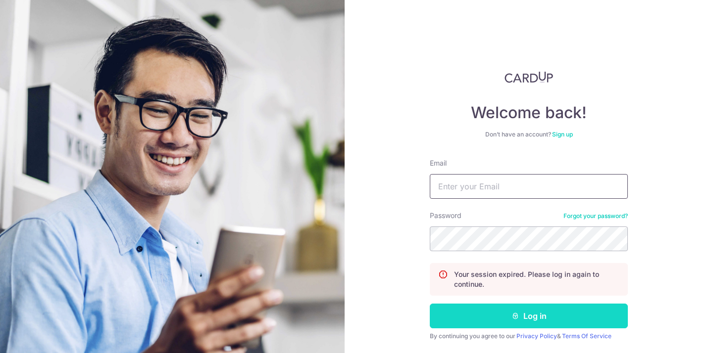
type input "leechengtay@gmail.com"
click at [502, 319] on button "Log in" at bounding box center [529, 316] width 198 height 25
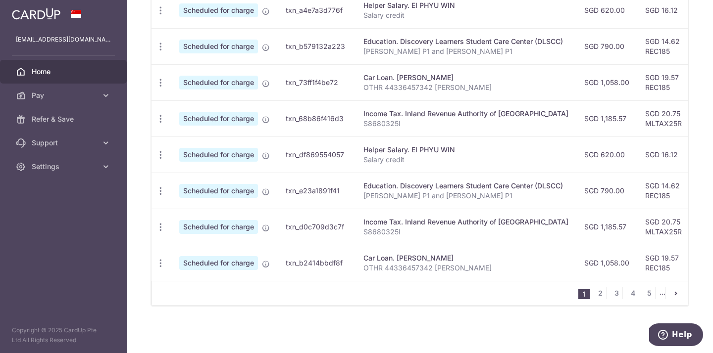
scroll to position [417, 0]
click at [597, 295] on link "2" at bounding box center [600, 294] width 12 height 12
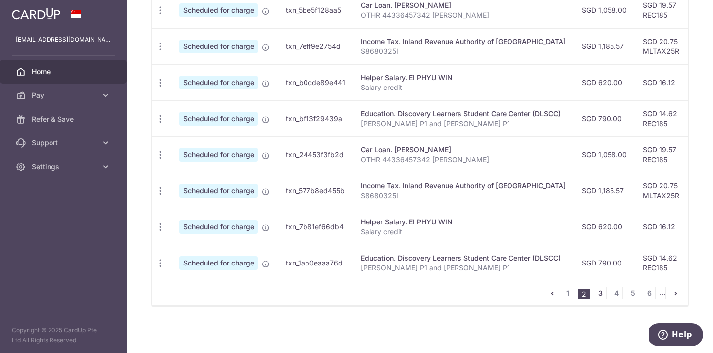
click at [594, 293] on link "3" at bounding box center [600, 294] width 12 height 12
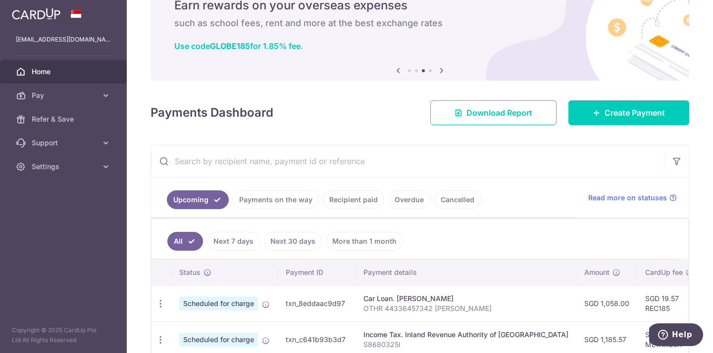
click at [352, 201] on link "Recipient paid" at bounding box center [353, 200] width 61 height 19
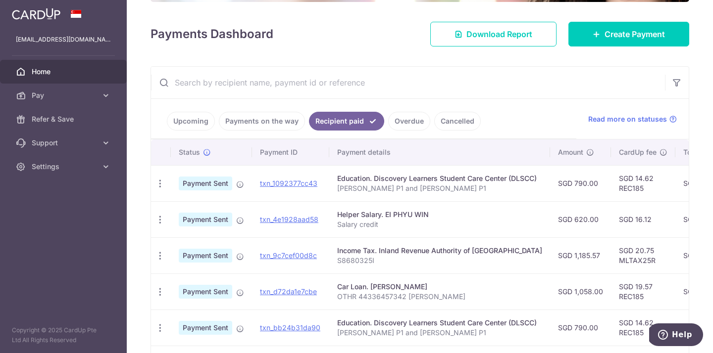
scroll to position [0, 0]
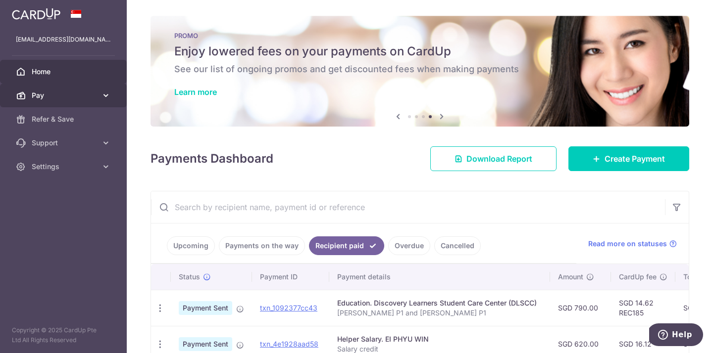
click at [53, 99] on span "Pay" at bounding box center [64, 96] width 65 height 10
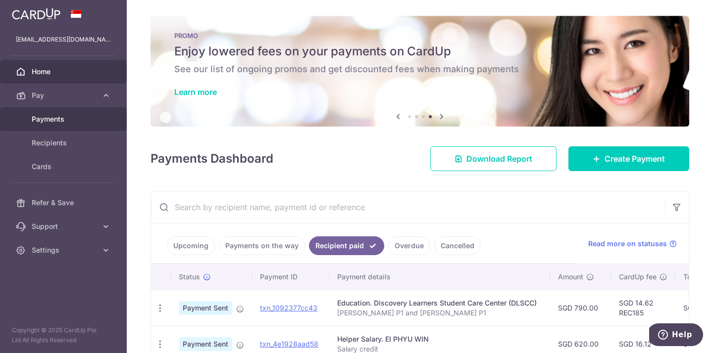
click at [51, 122] on span "Payments" at bounding box center [64, 119] width 65 height 10
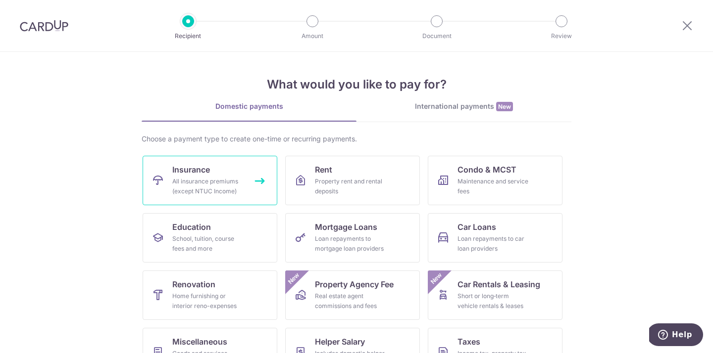
click at [214, 180] on div "All insurance premiums (except NTUC Income)" at bounding box center [207, 187] width 71 height 20
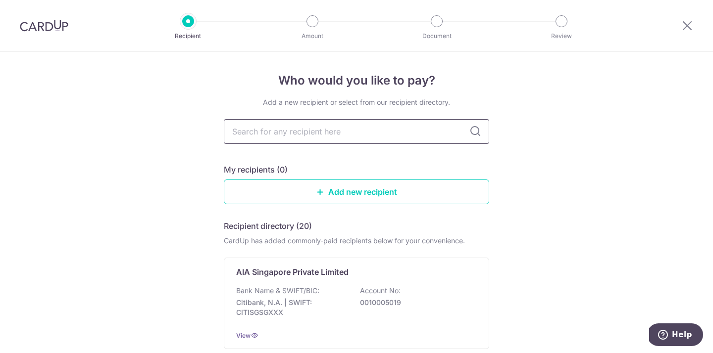
click at [321, 131] on input "text" at bounding box center [356, 131] width 265 height 25
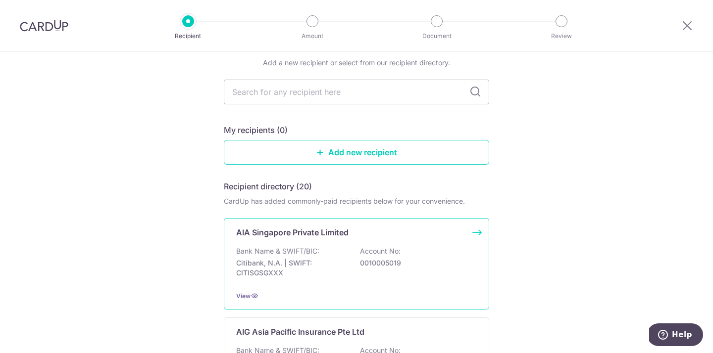
scroll to position [44, 0]
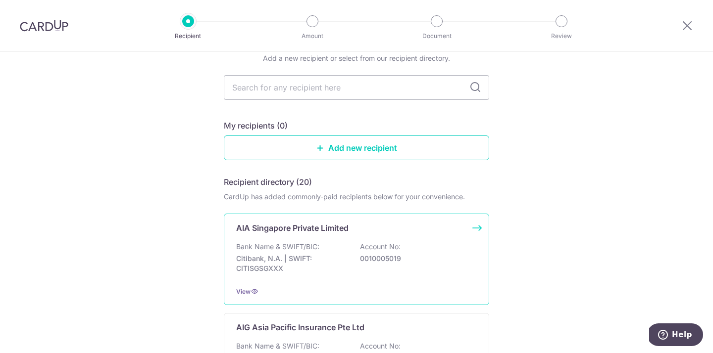
click at [319, 247] on div "Bank Name & SWIFT/BIC: Citibank, N.A. | SWIFT: CITISGSGXXX Account No: 00100050…" at bounding box center [356, 260] width 241 height 37
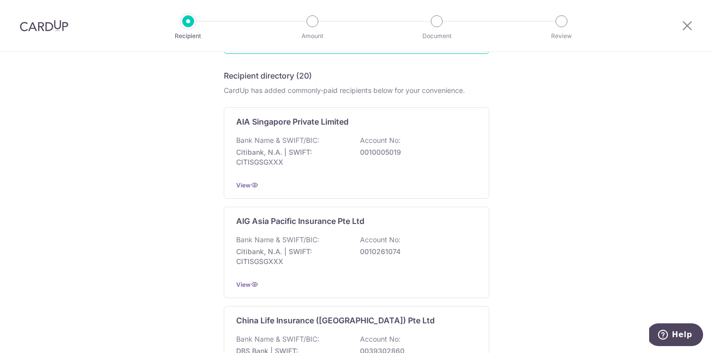
scroll to position [110, 0]
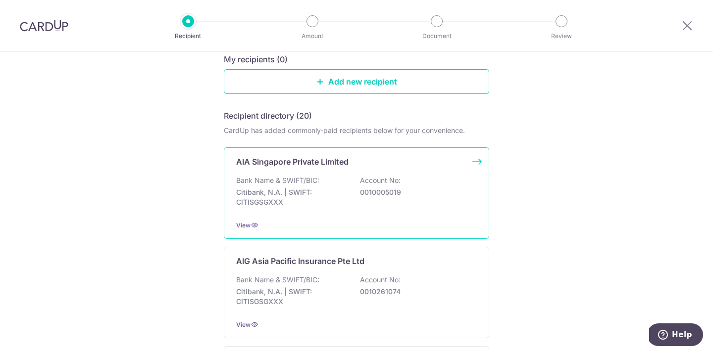
click at [292, 174] on div "AIA Singapore Private Limited Bank Name & SWIFT/BIC: Citibank, N.A. | SWIFT: CI…" at bounding box center [356, 193] width 265 height 92
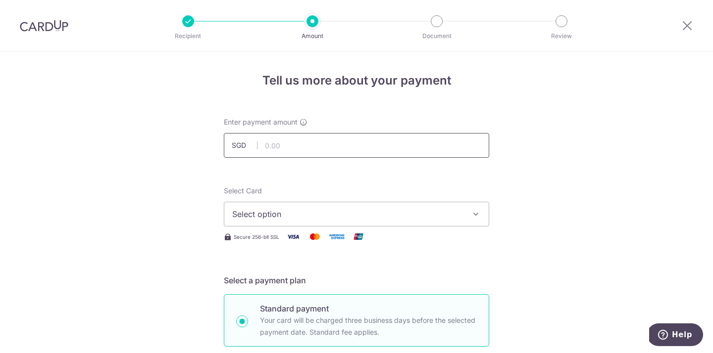
click at [306, 146] on input "text" at bounding box center [356, 145] width 265 height 25
click at [318, 146] on input "text" at bounding box center [356, 145] width 265 height 25
type input "858.90"
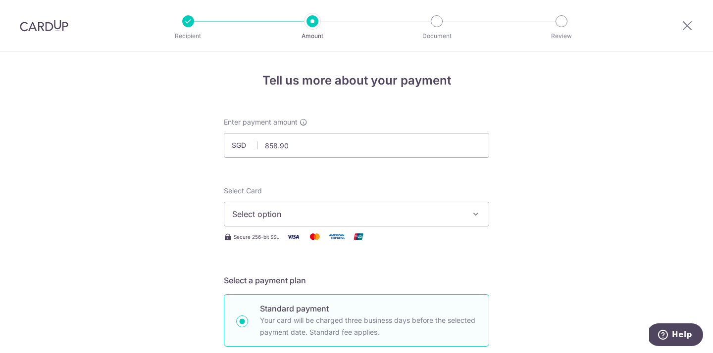
click at [257, 213] on span "Select option" at bounding box center [347, 214] width 231 height 12
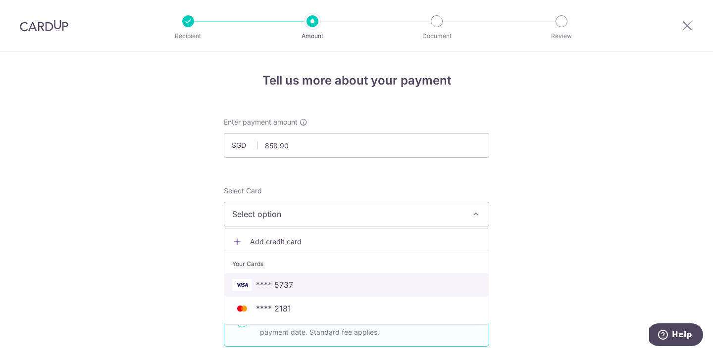
click at [275, 286] on span "**** 5737" at bounding box center [274, 285] width 37 height 12
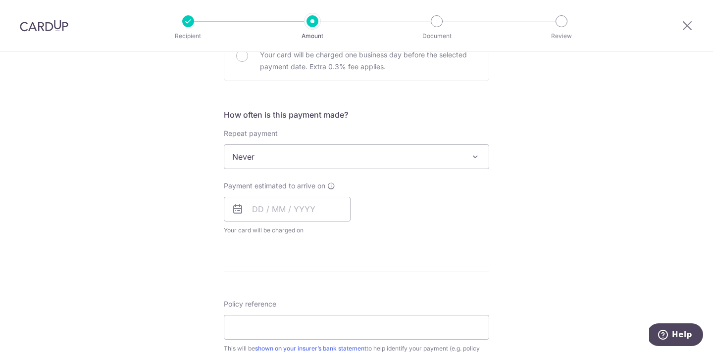
scroll to position [327, 0]
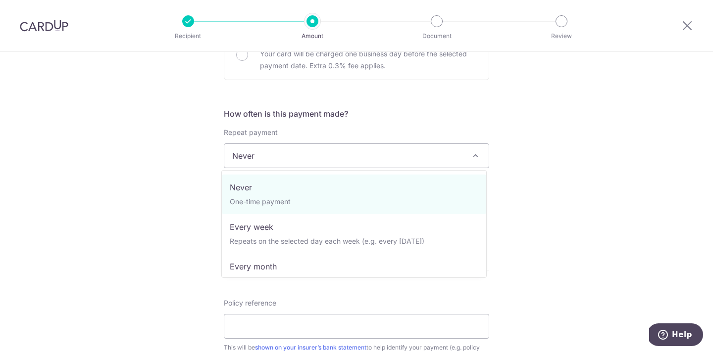
click at [290, 157] on span "Never" at bounding box center [356, 156] width 264 height 24
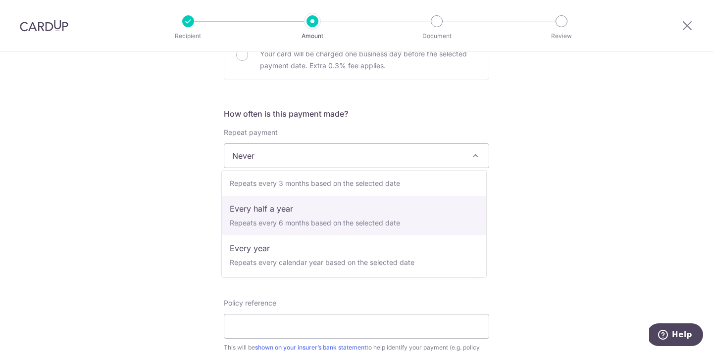
scroll to position [139, 0]
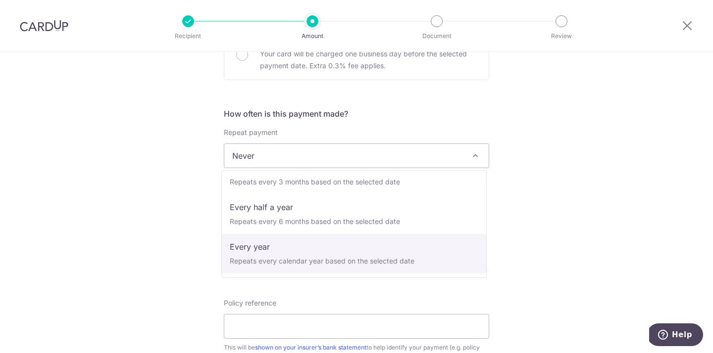
select select "6"
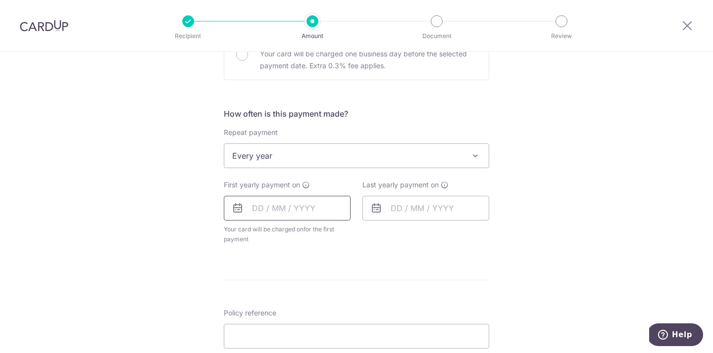
click at [253, 211] on input "text" at bounding box center [287, 208] width 127 height 25
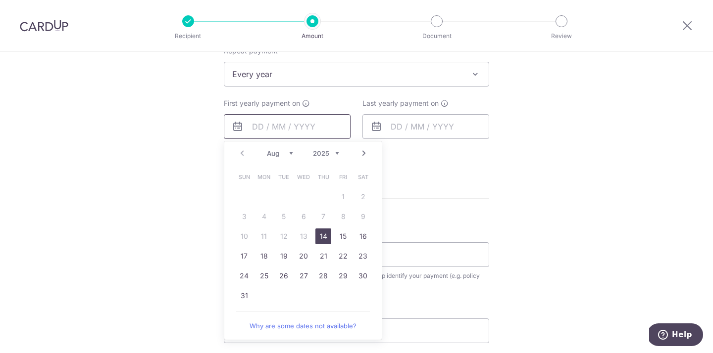
scroll to position [415, 0]
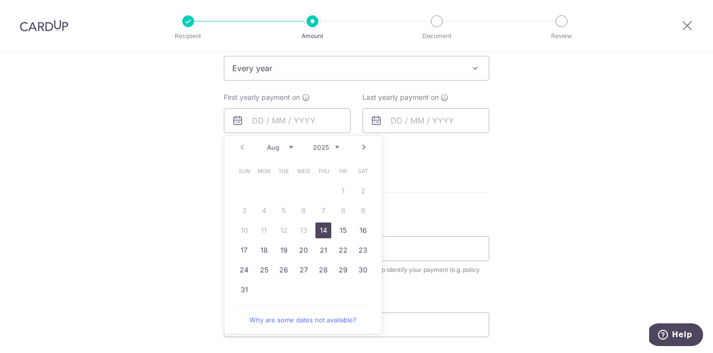
click at [187, 162] on div "Tell us more about your payment Enter payment amount SGD 858.90 858.90 Select C…" at bounding box center [356, 89] width 713 height 905
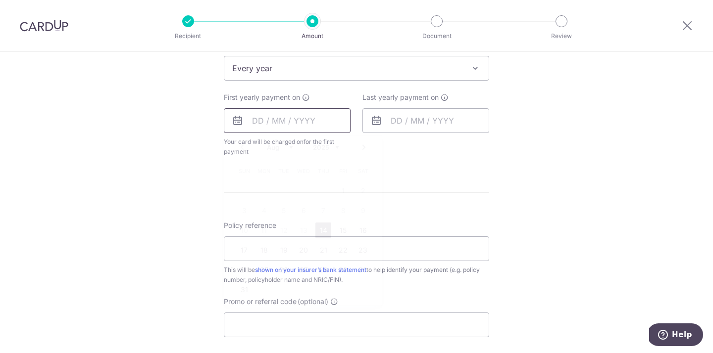
click at [265, 119] on input "text" at bounding box center [287, 120] width 127 height 25
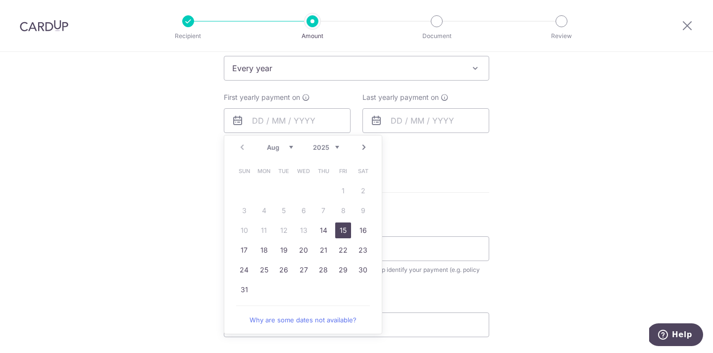
click at [341, 231] on link "15" at bounding box center [343, 231] width 16 height 16
type input "[DATE]"
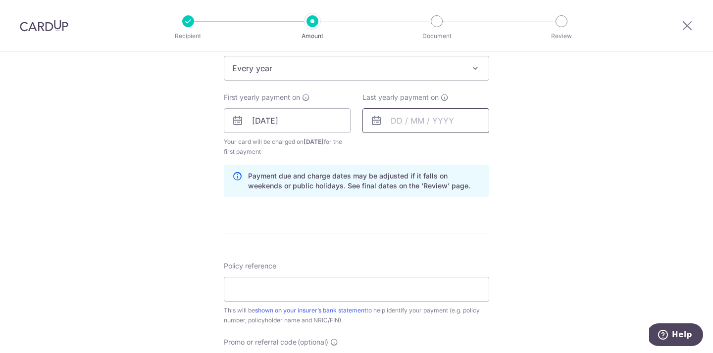
click at [395, 122] on input "text" at bounding box center [425, 120] width 127 height 25
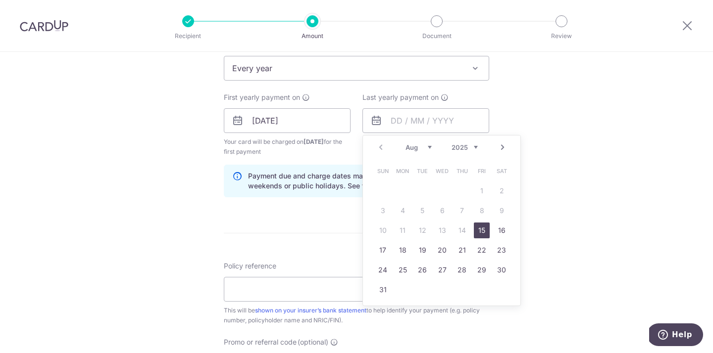
click at [481, 231] on link "15" at bounding box center [482, 231] width 16 height 16
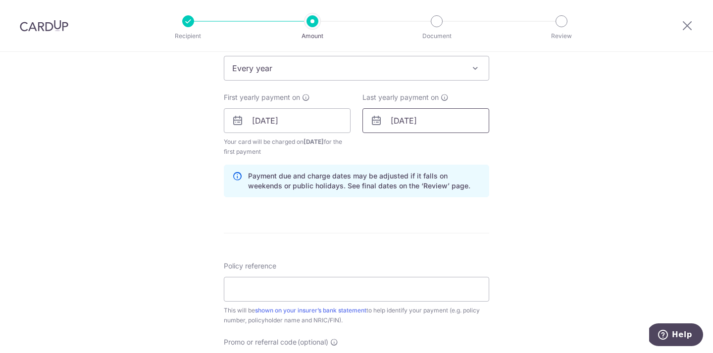
click at [447, 118] on input "[DATE]" at bounding box center [425, 120] width 127 height 25
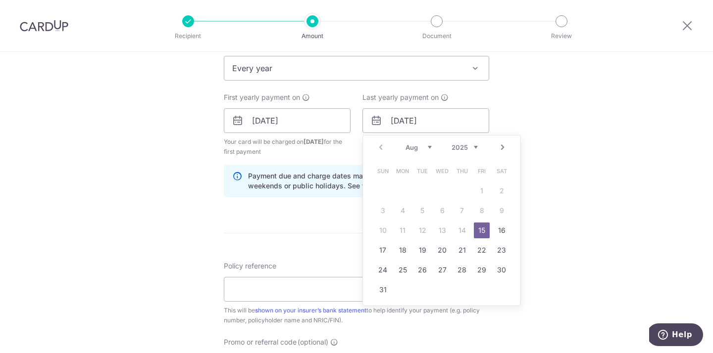
click at [471, 144] on select "2025 2026 2027 2028 2029 2030 2031 2032 2033 2034 2035" at bounding box center [464, 148] width 26 height 8
click at [442, 230] on link "15" at bounding box center [442, 231] width 16 height 16
type input "15/08/2035"
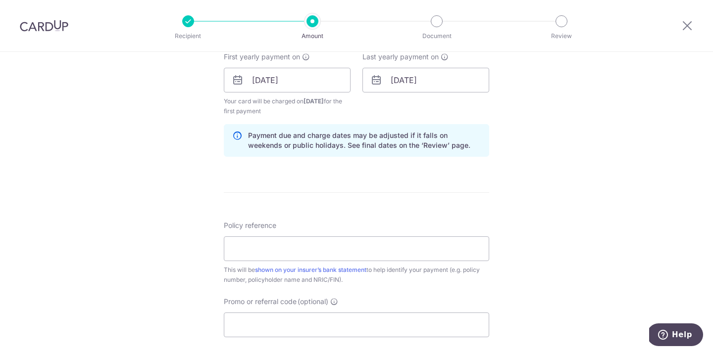
scroll to position [483, 0]
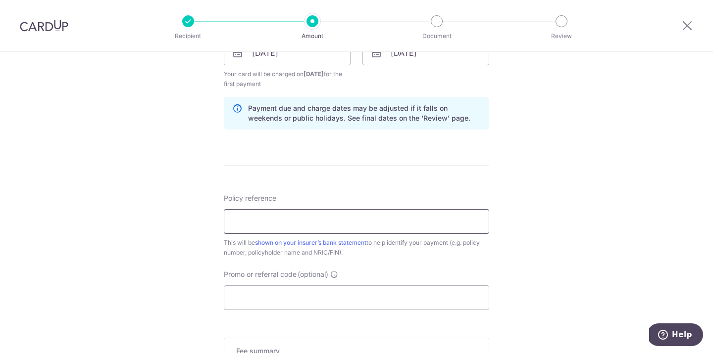
click at [252, 222] on input "Policy reference" at bounding box center [356, 221] width 265 height 25
type input "L537329717 [PERSON_NAME] S8521213C"
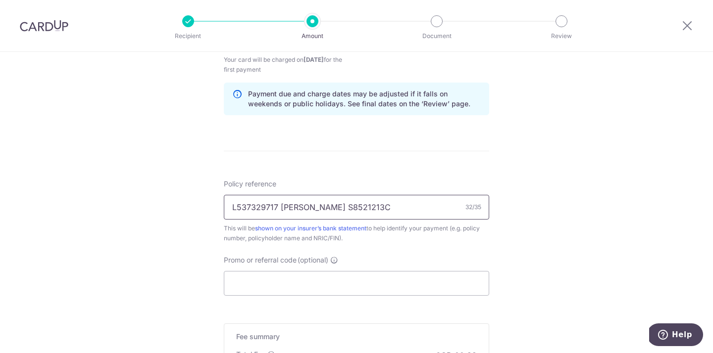
scroll to position [549, 0]
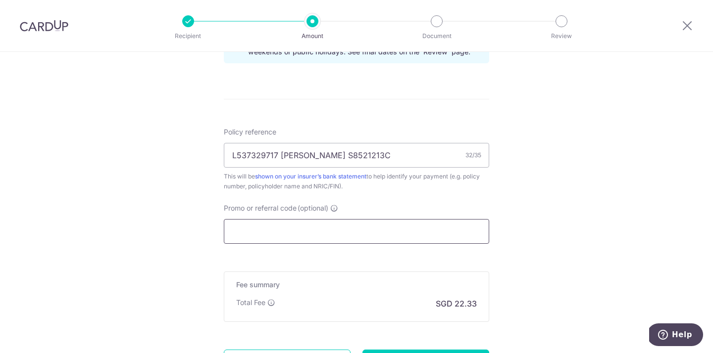
click at [259, 227] on input "Promo or referral code (optional)" at bounding box center [356, 231] width 265 height 25
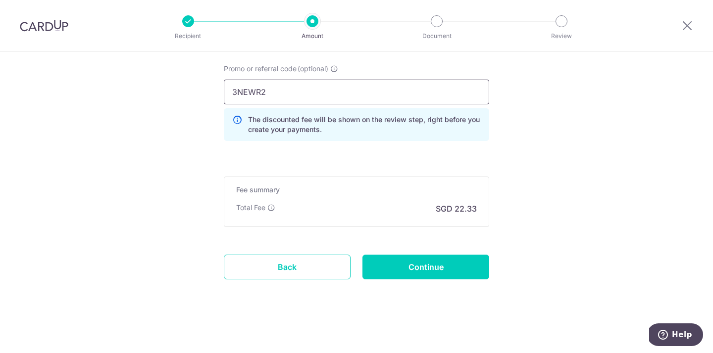
scroll to position [689, 0]
type input "3NEWR2"
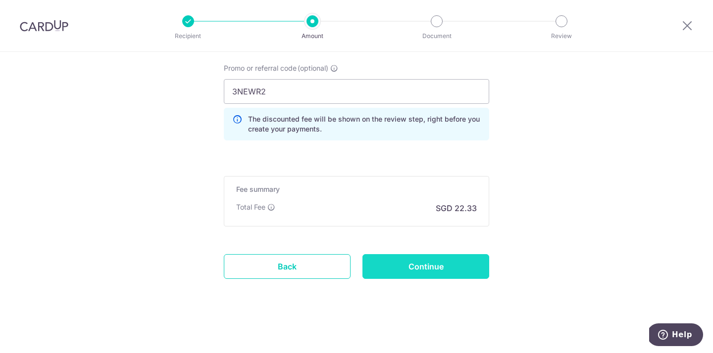
click at [406, 269] on input "Continue" at bounding box center [425, 266] width 127 height 25
type input "Create Schedule"
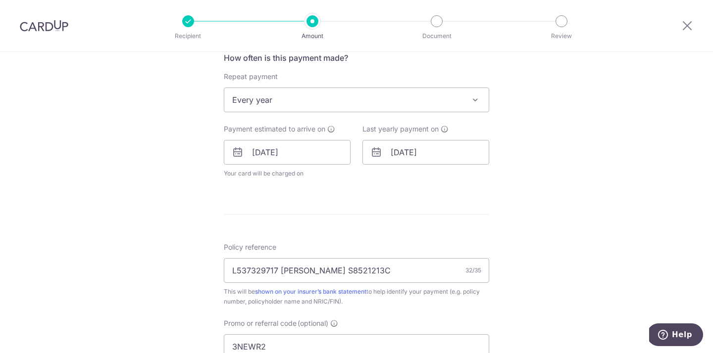
scroll to position [550, 0]
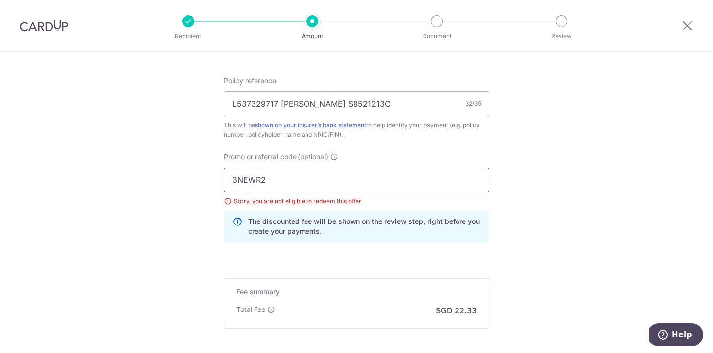
click at [273, 180] on input "3NEWR2" at bounding box center [356, 180] width 265 height 25
drag, startPoint x: 276, startPoint y: 179, endPoint x: 209, endPoint y: 176, distance: 66.9
type input "REC185"
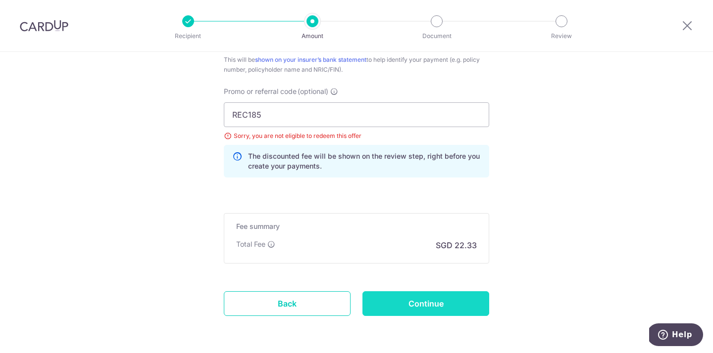
scroll to position [652, 0]
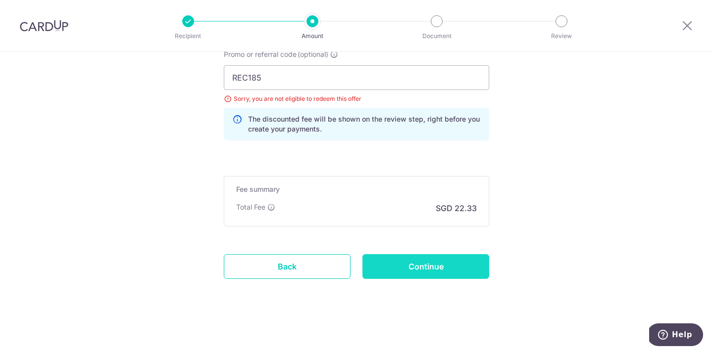
click at [411, 272] on input "Continue" at bounding box center [425, 266] width 127 height 25
type input "Update Schedule"
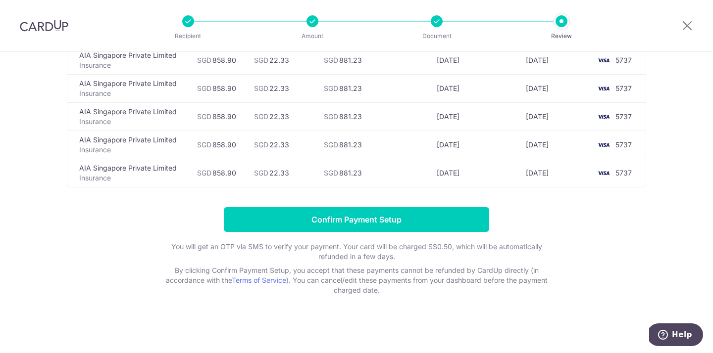
scroll to position [277, 0]
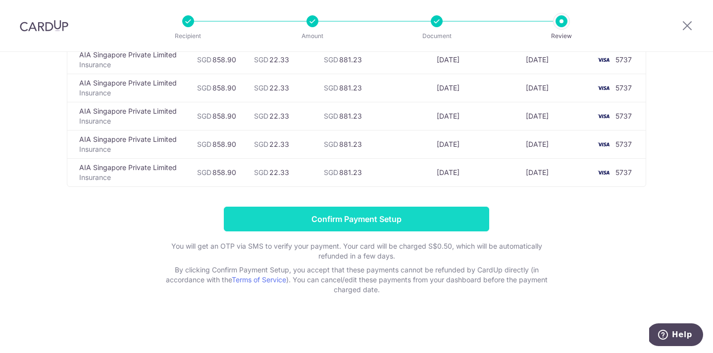
click at [369, 222] on input "Confirm Payment Setup" at bounding box center [356, 219] width 265 height 25
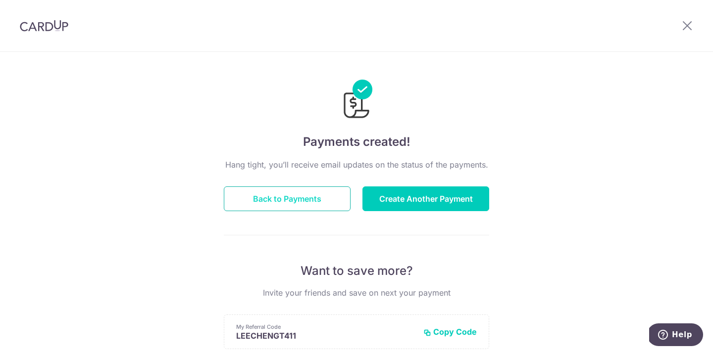
click at [274, 202] on button "Back to Payments" at bounding box center [287, 199] width 127 height 25
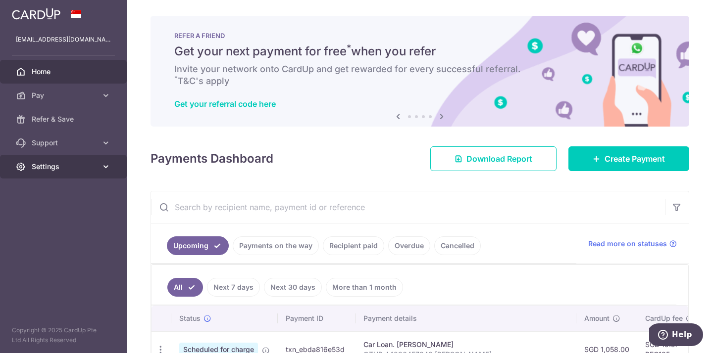
click at [56, 166] on span "Settings" at bounding box center [64, 167] width 65 height 10
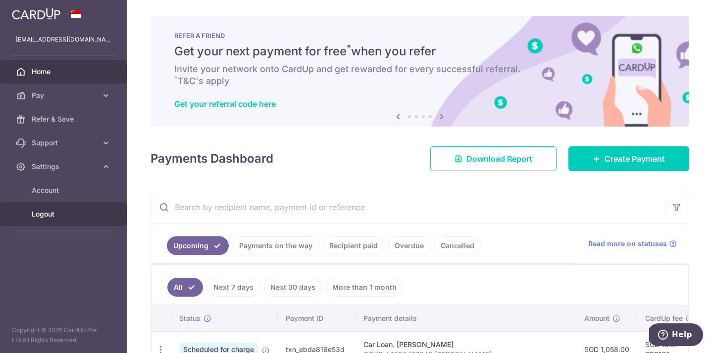
click at [55, 210] on span "Logout" at bounding box center [64, 214] width 65 height 10
